Goal: Task Accomplishment & Management: Use online tool/utility

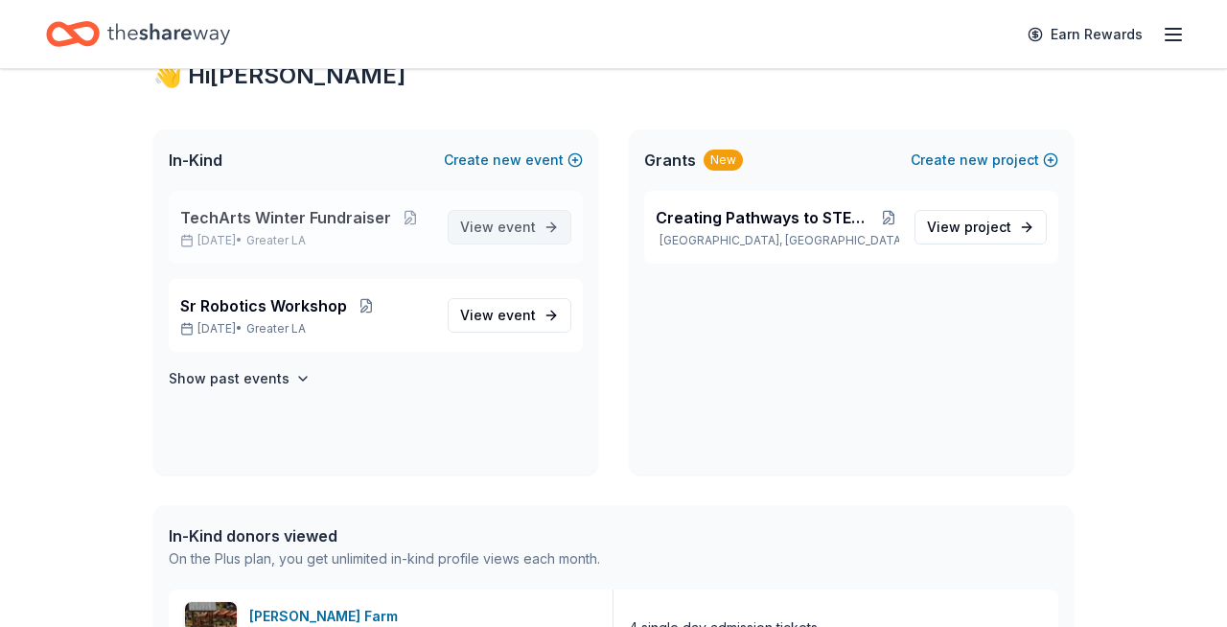
scroll to position [365, 0]
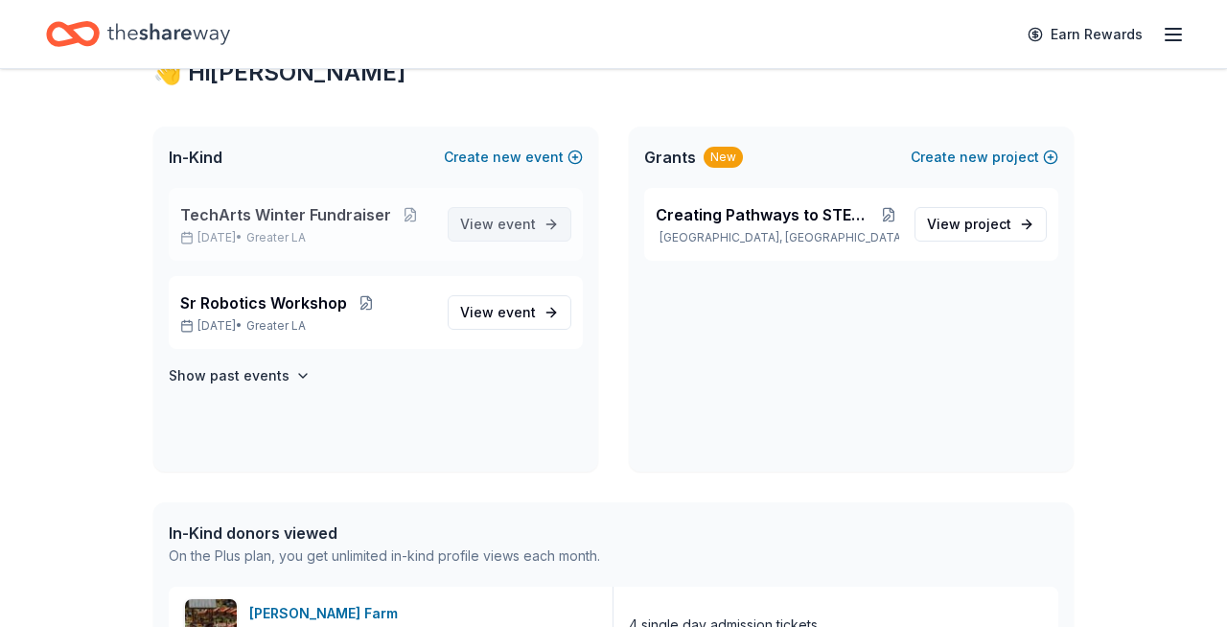
click at [499, 222] on span "View event" at bounding box center [498, 224] width 76 height 23
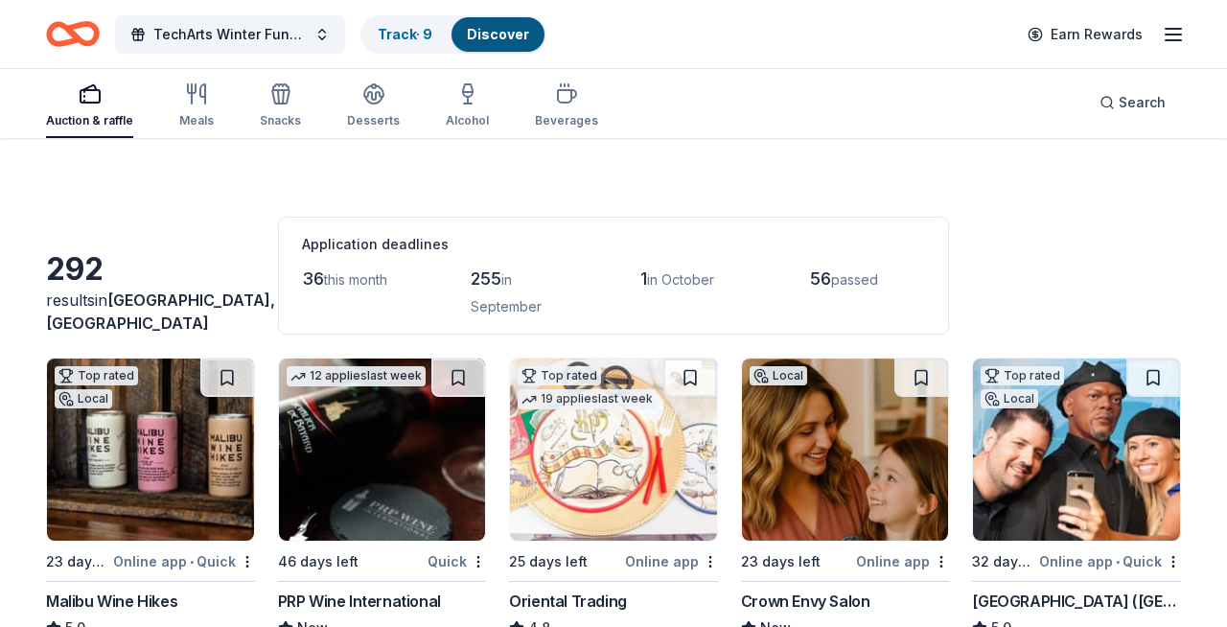
scroll to position [21, 0]
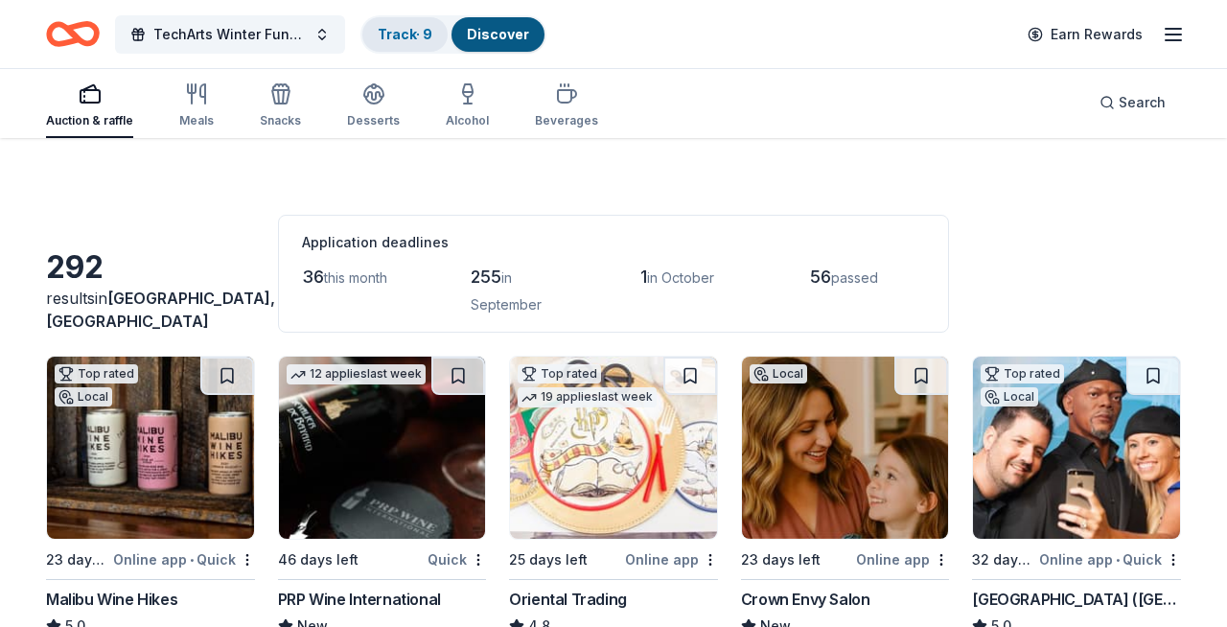
click at [409, 28] on link "Track · 9" at bounding box center [405, 34] width 55 height 16
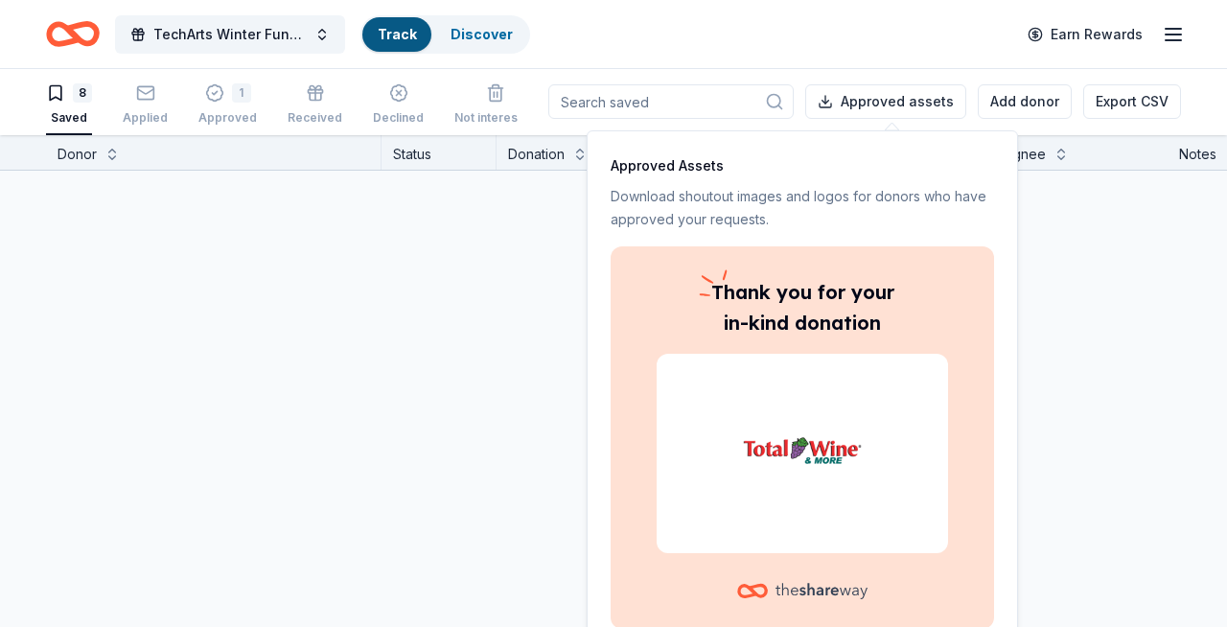
scroll to position [1, 0]
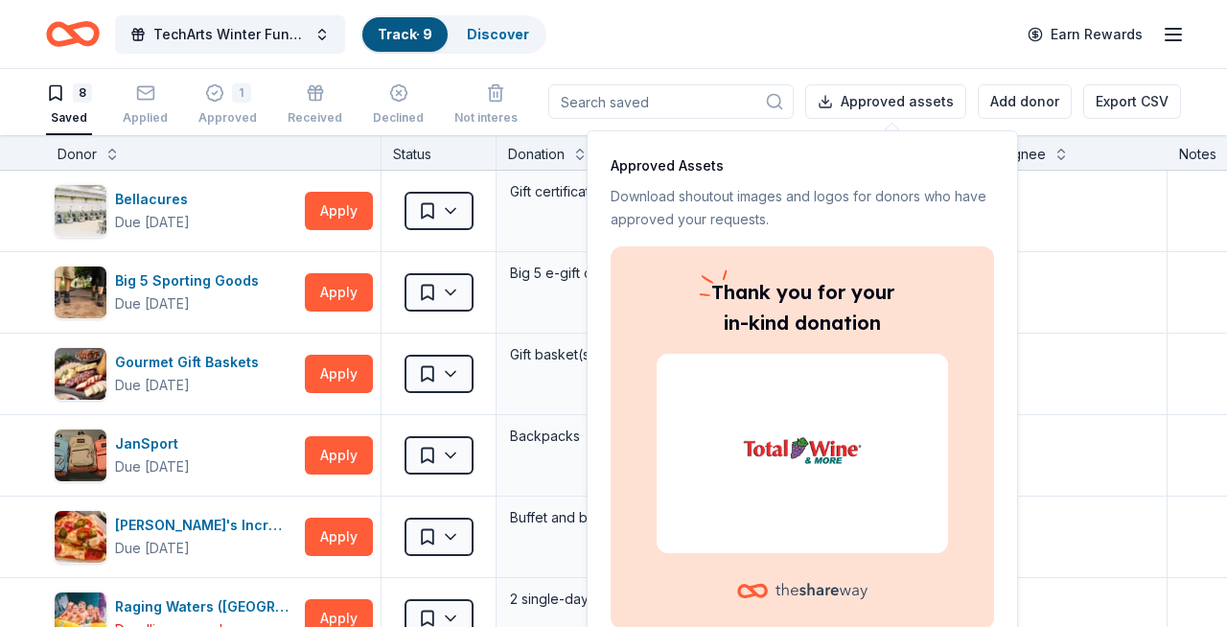
click at [814, 522] on div at bounding box center [802, 453] width 291 height 199
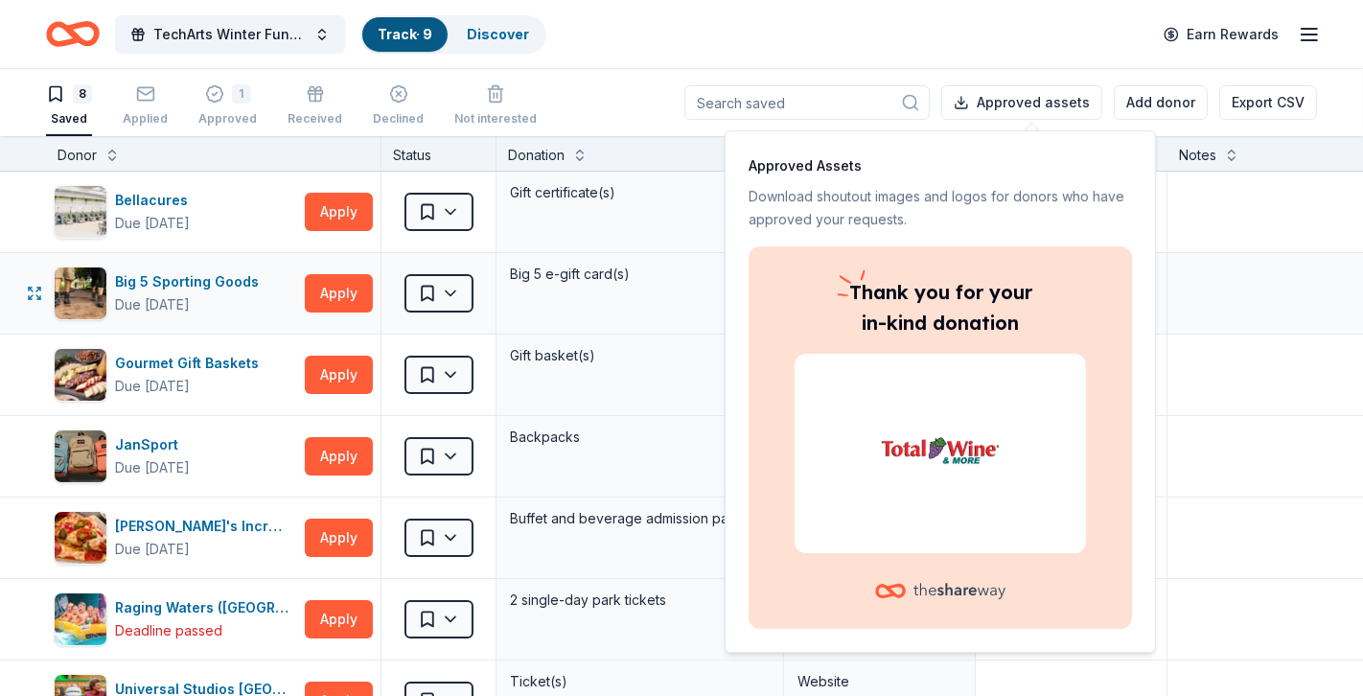
click at [648, 270] on div "Big 5 e-gift card(s)" at bounding box center [640, 274] width 264 height 27
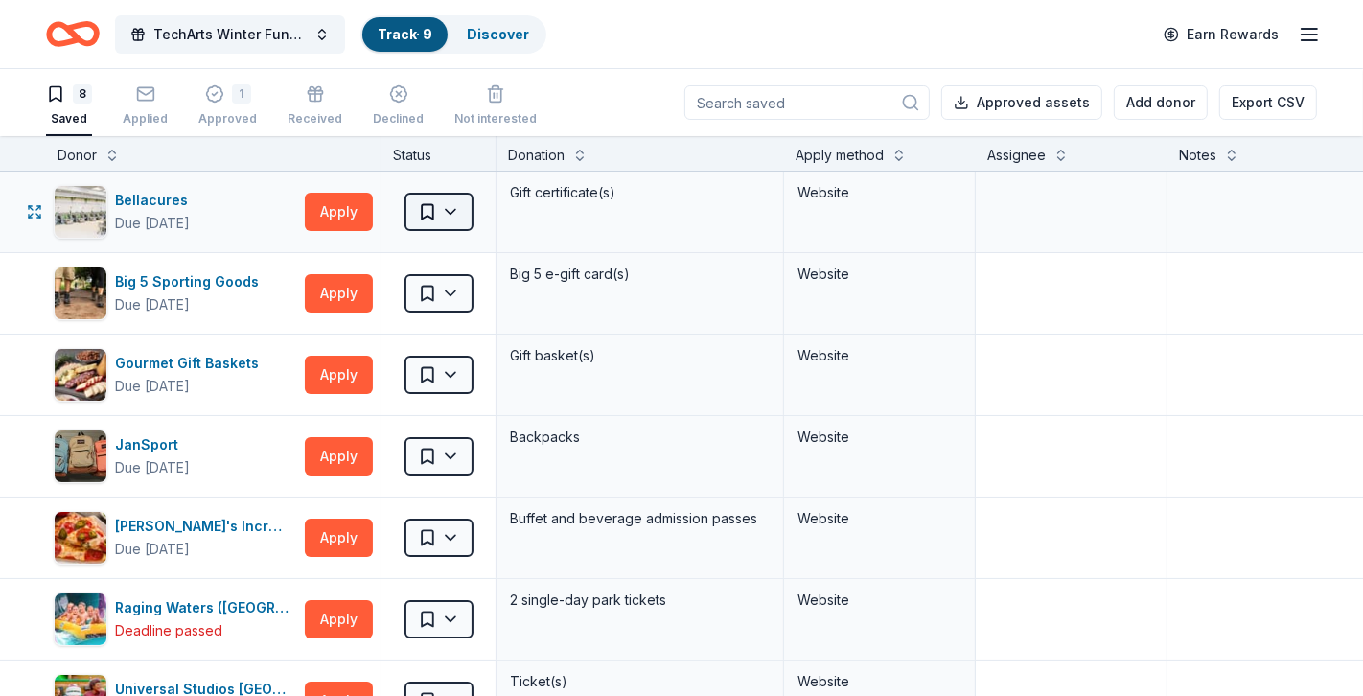
click at [452, 215] on html "Create Post Save Idea Create Post Save Idea TechArts Winter Fundraiser Track · …" at bounding box center [681, 348] width 1363 height 696
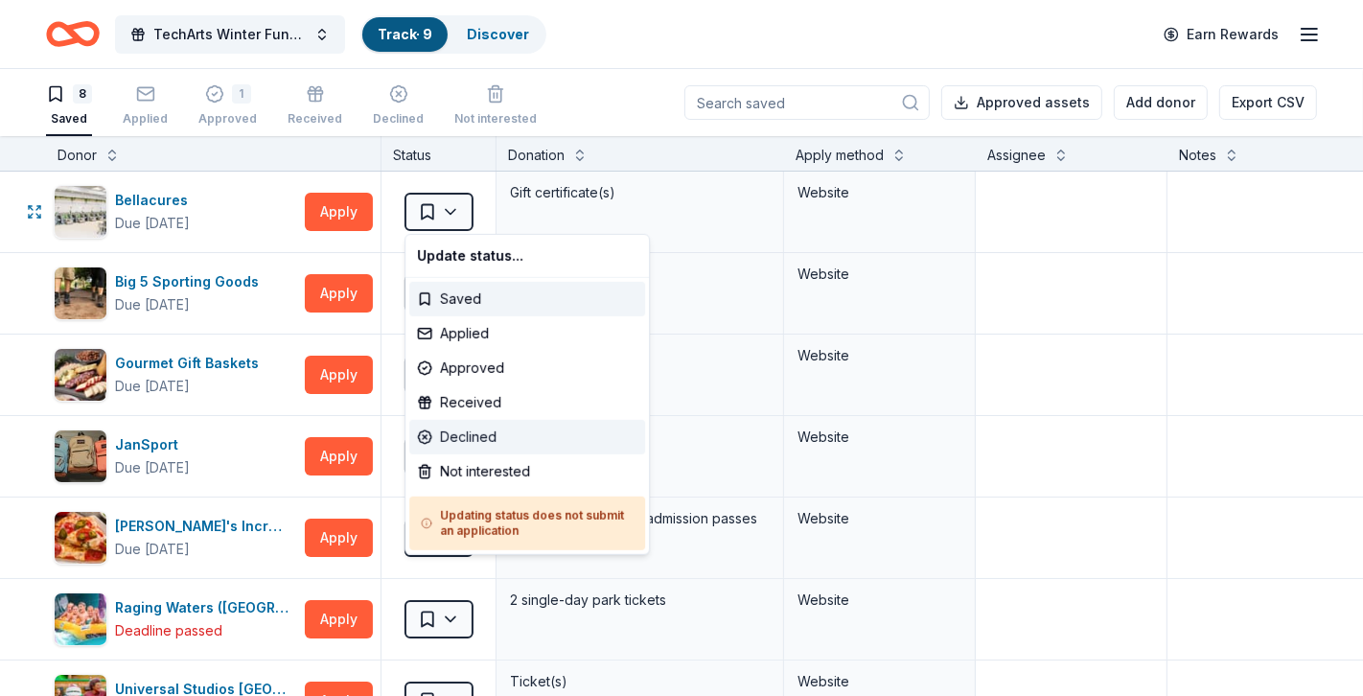
click at [461, 431] on div "Declined" at bounding box center [527, 437] width 236 height 35
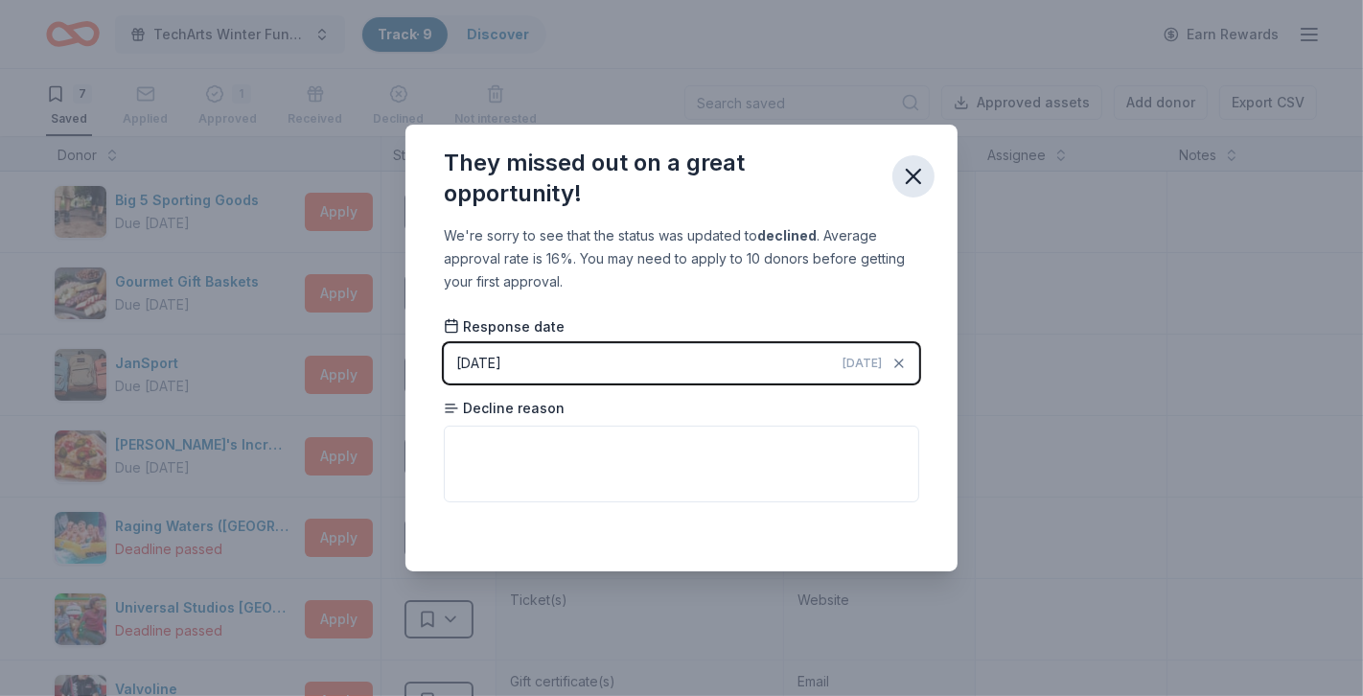
click at [916, 183] on icon "button" at bounding box center [913, 176] width 27 height 27
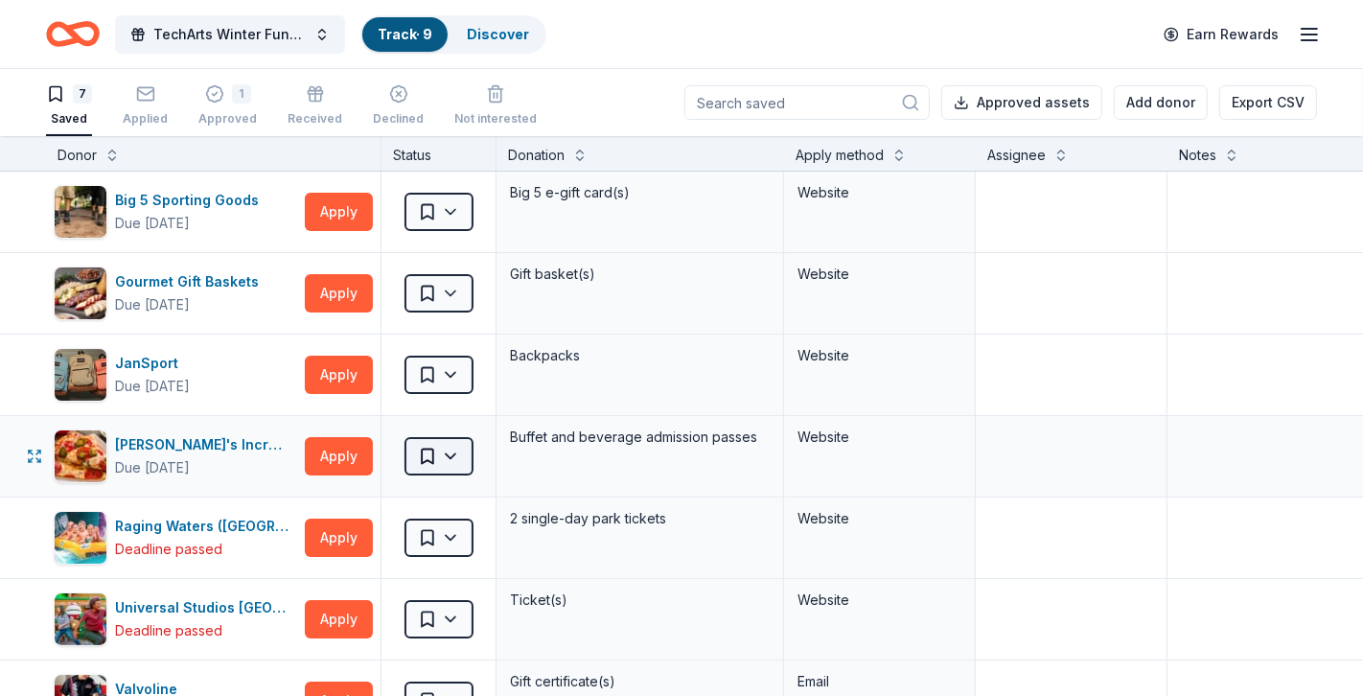
click at [453, 459] on html "Create Post Save Idea Create Post Save Idea TechArts Winter Fundraiser Track · …" at bounding box center [681, 348] width 1363 height 696
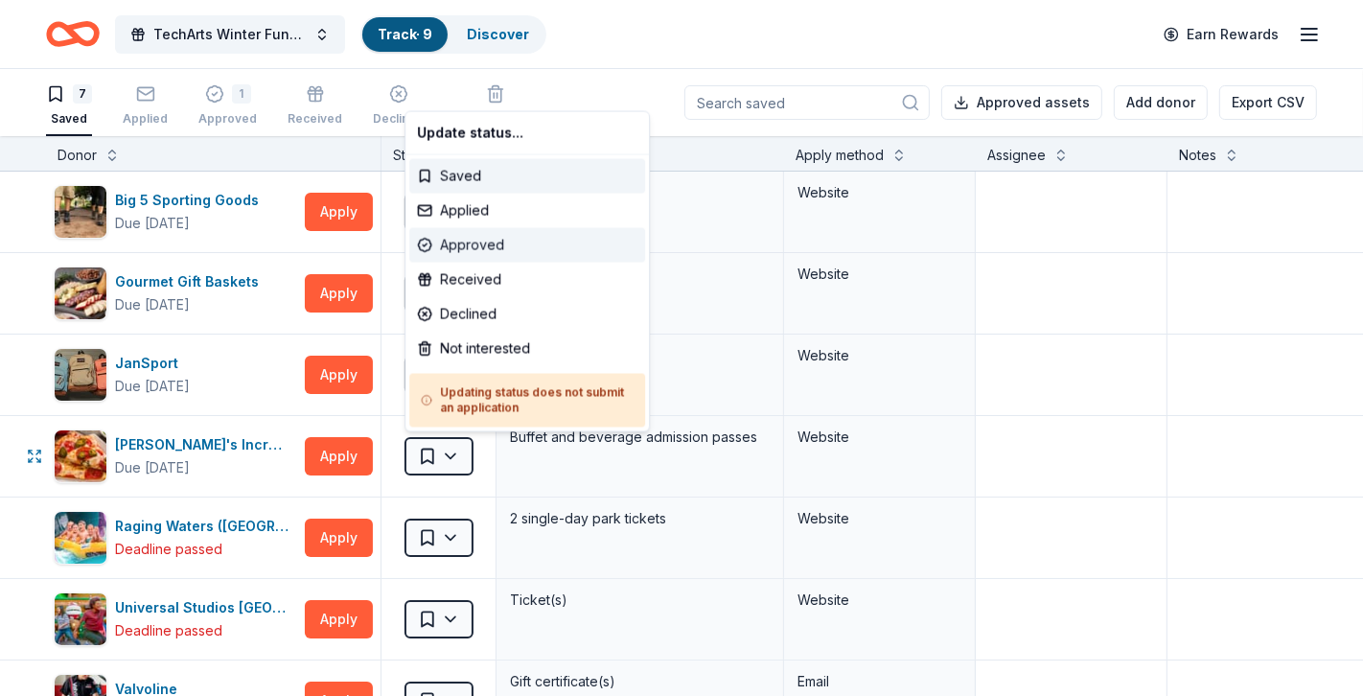
click at [472, 246] on div "Approved" at bounding box center [527, 245] width 236 height 35
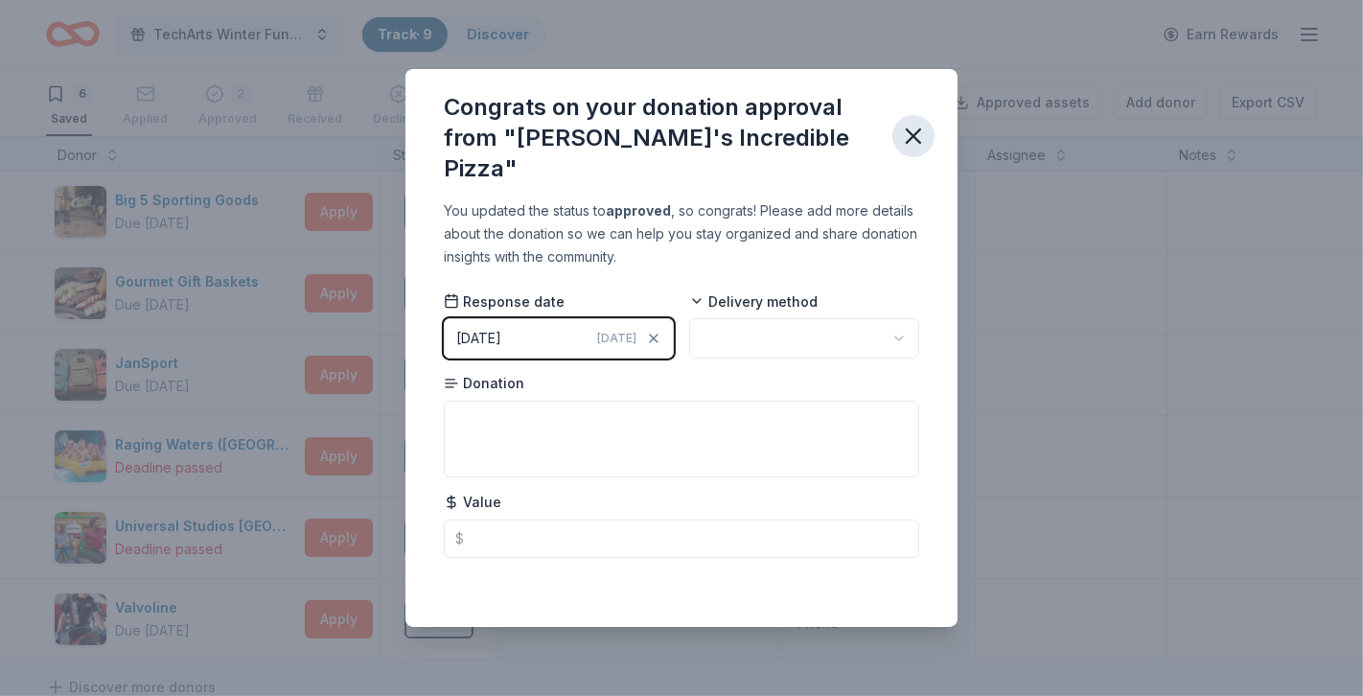
click at [918, 133] on icon "button" at bounding box center [913, 136] width 27 height 27
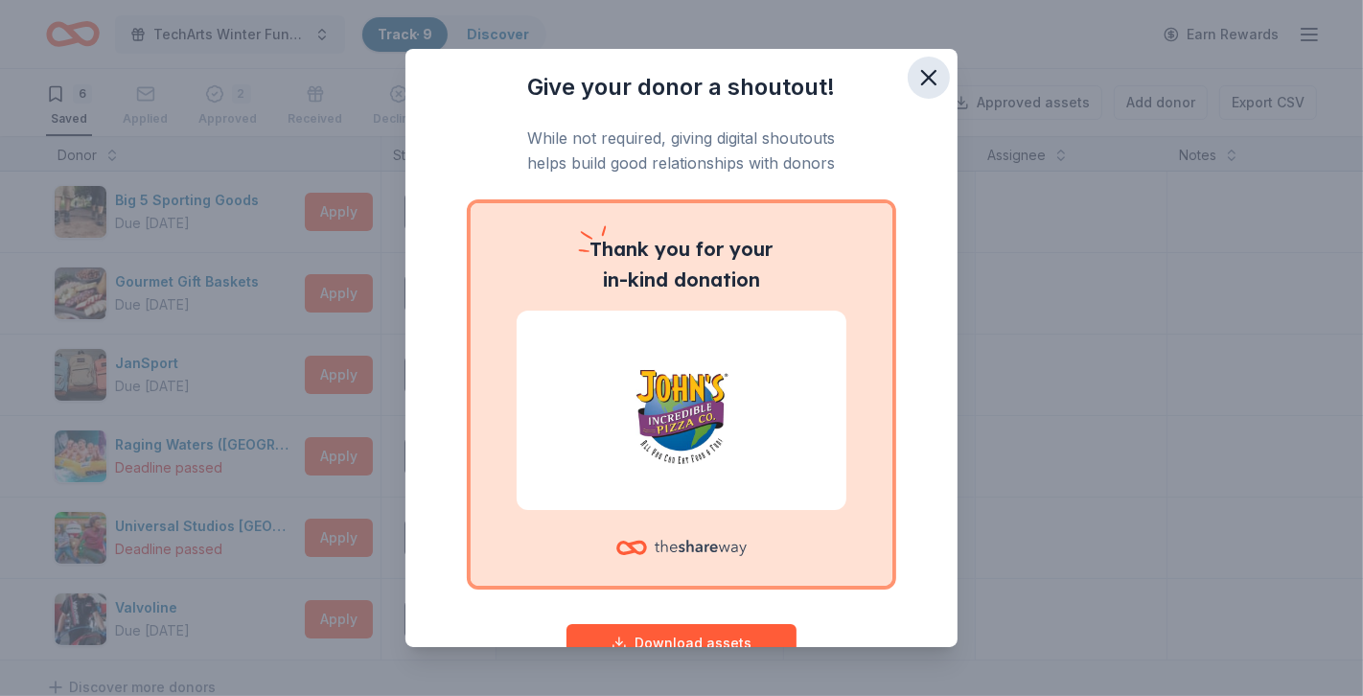
click at [934, 74] on icon "button" at bounding box center [928, 77] width 27 height 27
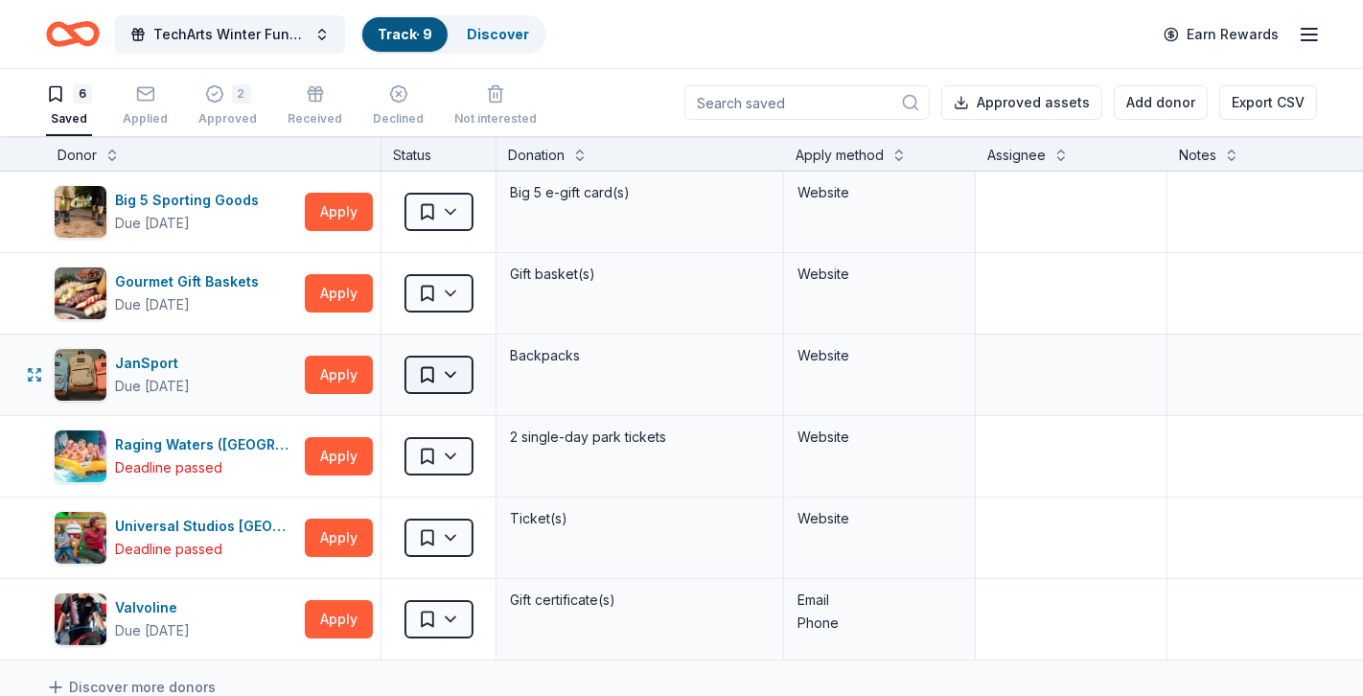
click at [463, 372] on html "Create Post Save Idea Create Post Save Idea TechArts Winter Fundraiser Track · …" at bounding box center [681, 348] width 1363 height 696
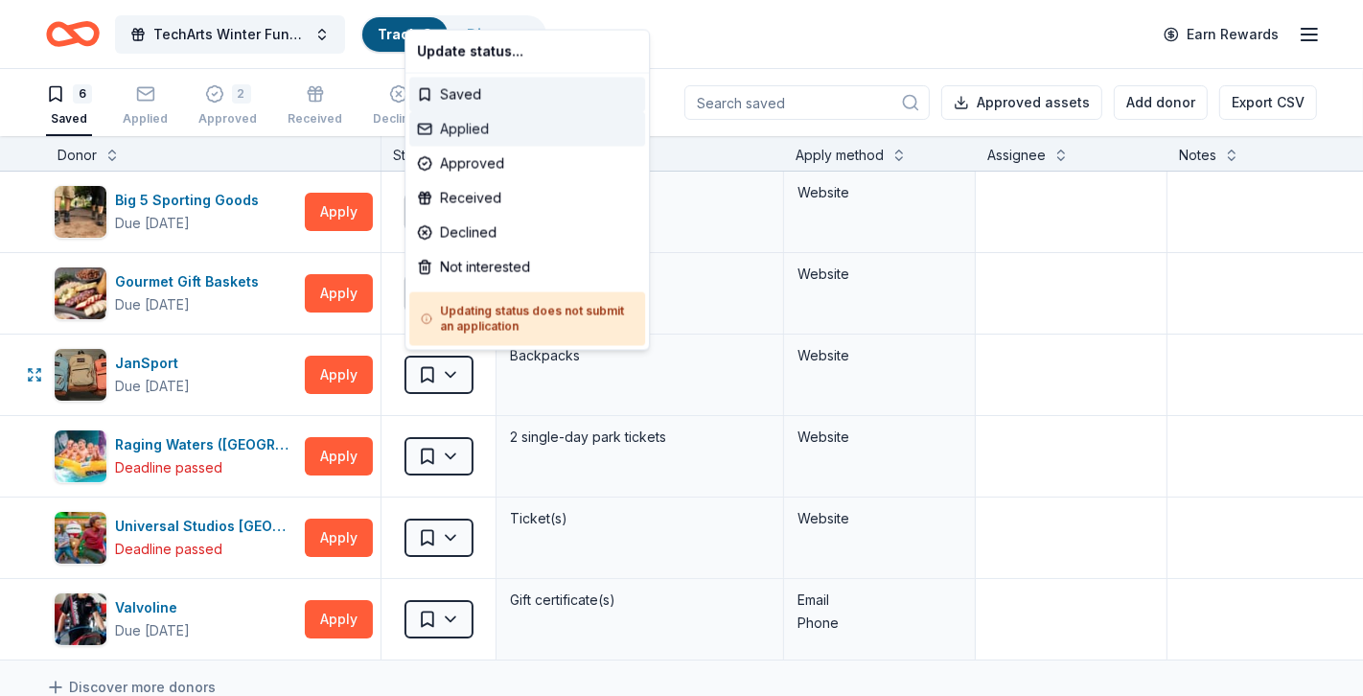
click at [466, 142] on div "Applied" at bounding box center [527, 129] width 236 height 35
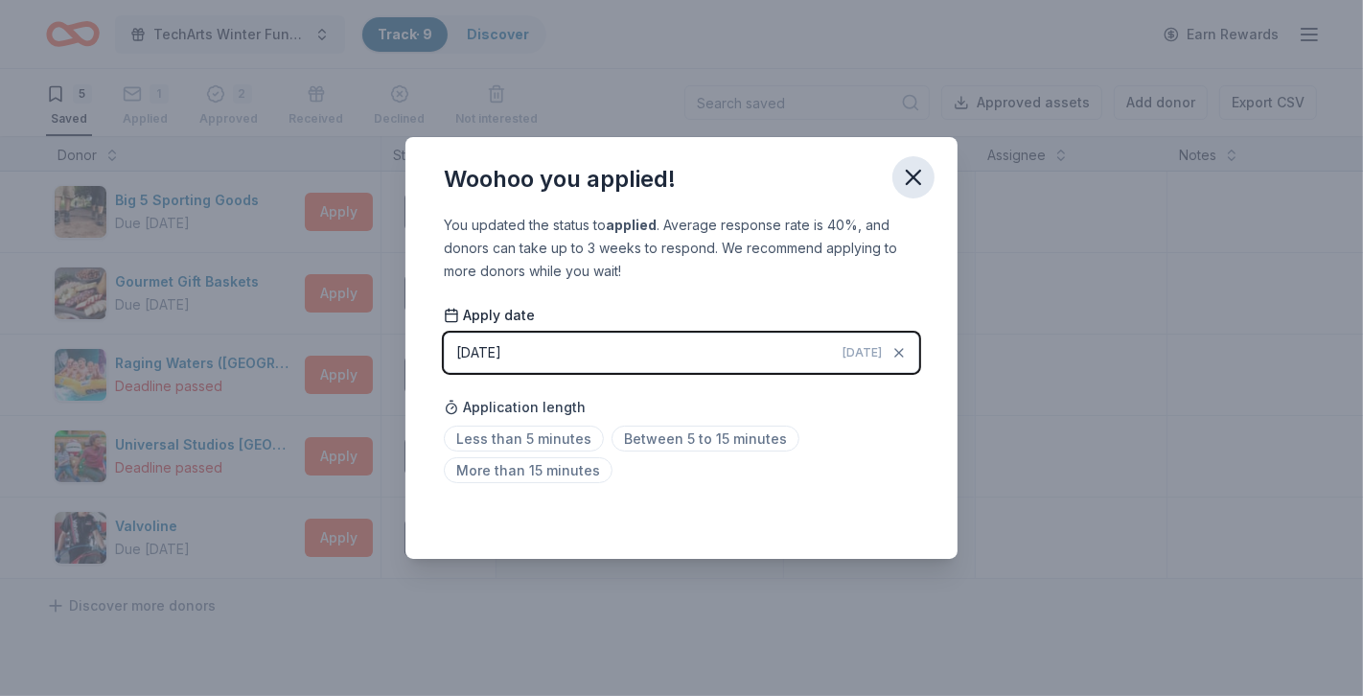
click at [926, 181] on icon "button" at bounding box center [913, 177] width 27 height 27
